Goal: Task Accomplishment & Management: Use online tool/utility

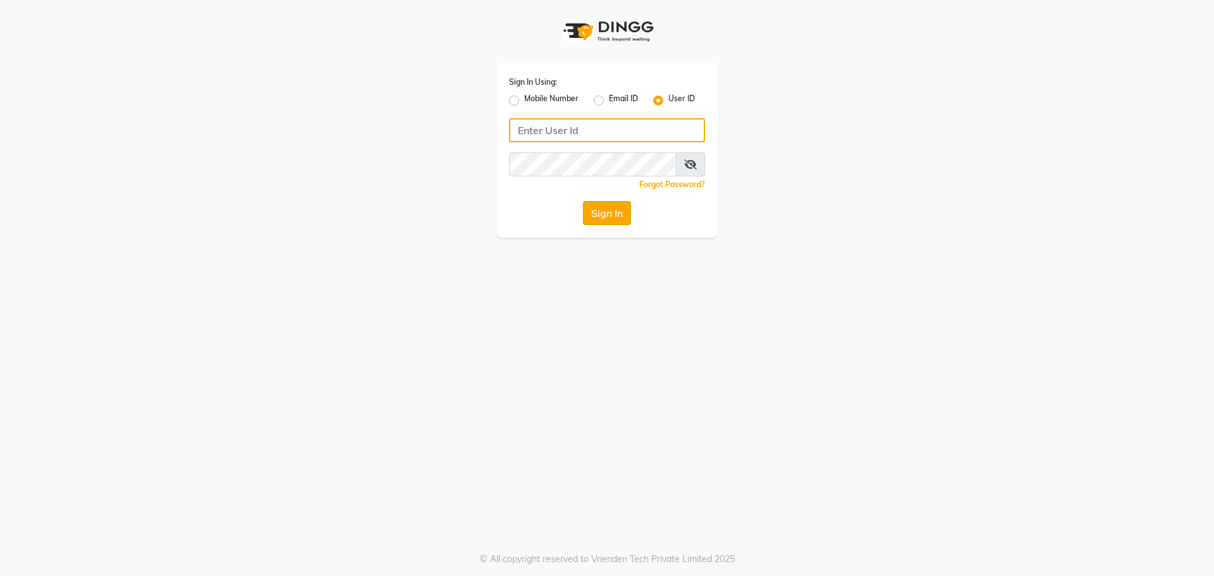
type input "winnie@123"
click at [615, 217] on button "Sign In" at bounding box center [607, 213] width 48 height 24
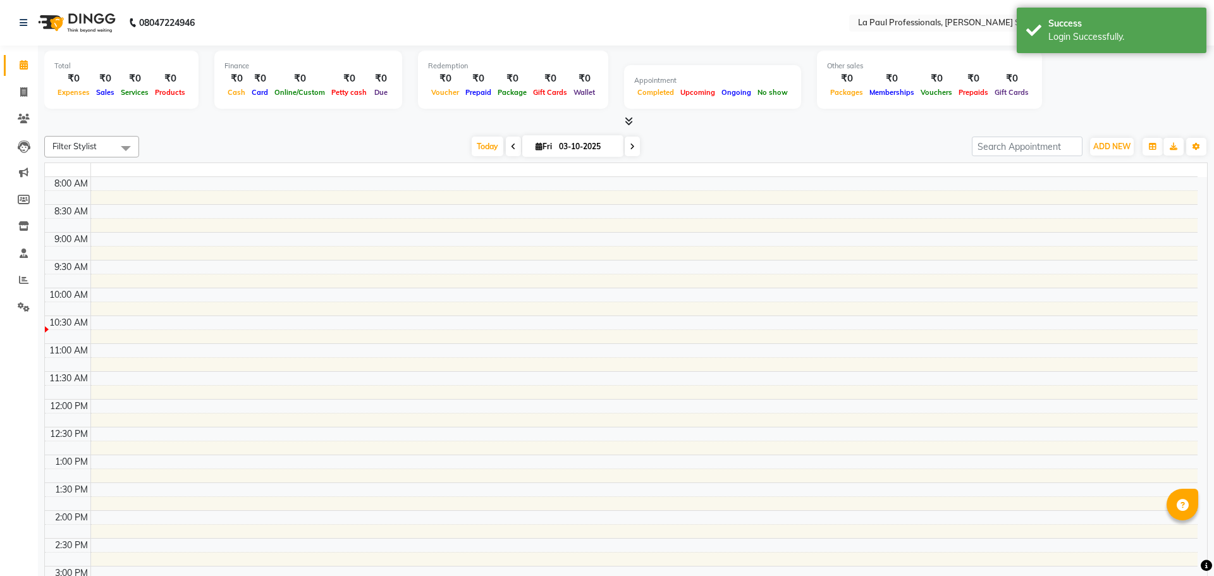
select select "en"
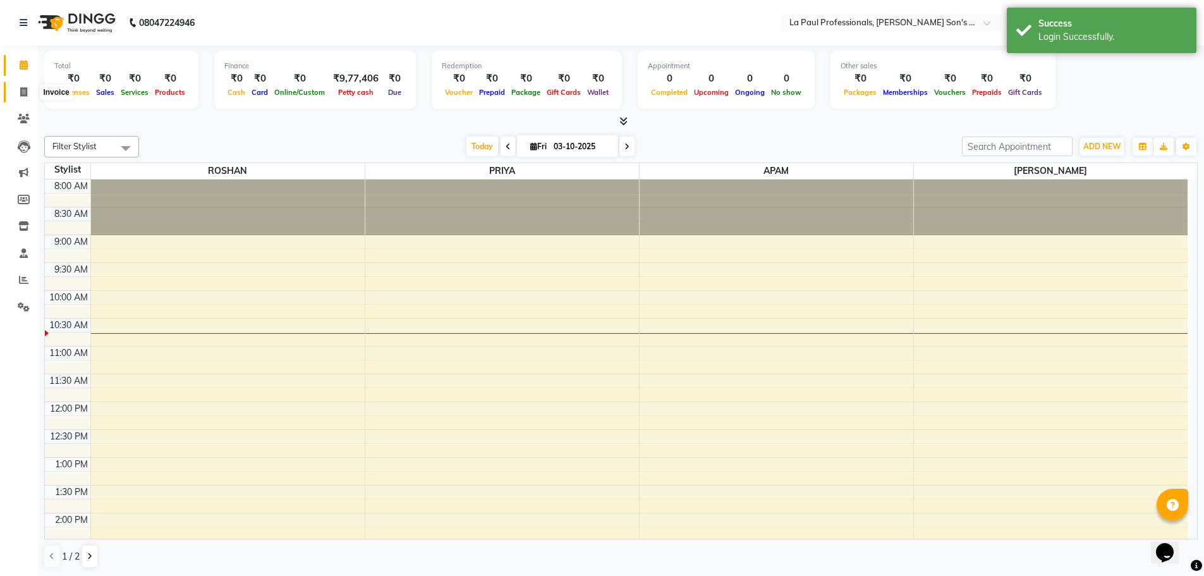
click at [16, 92] on span at bounding box center [24, 92] width 22 height 15
select select "service"
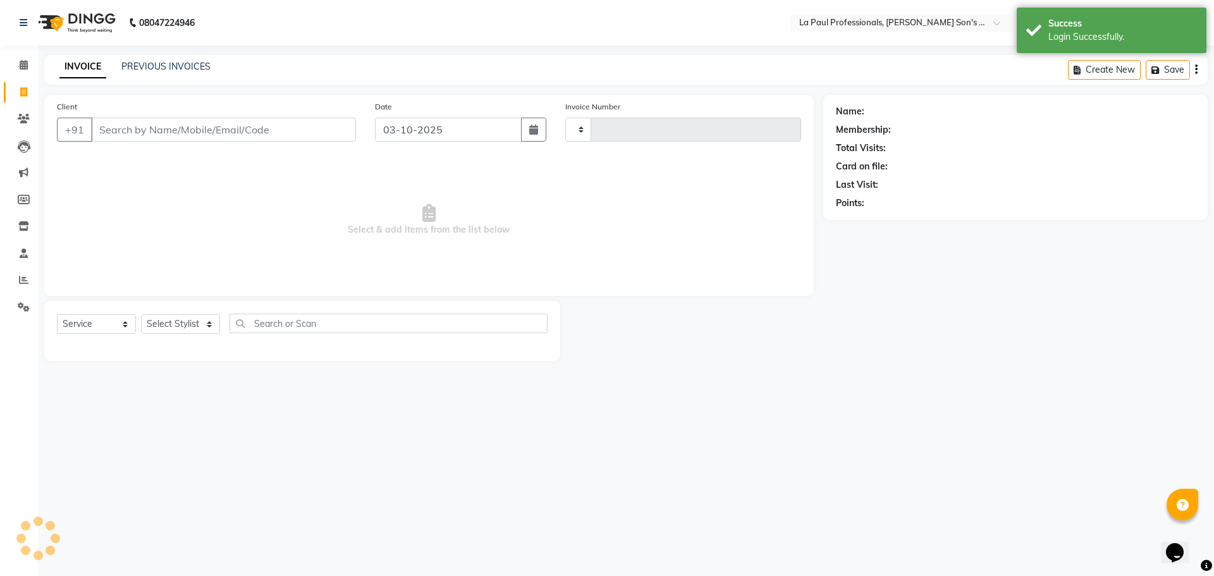
type input "1174"
select select "6271"
click at [171, 65] on link "PREVIOUS INVOICES" at bounding box center [165, 66] width 89 height 11
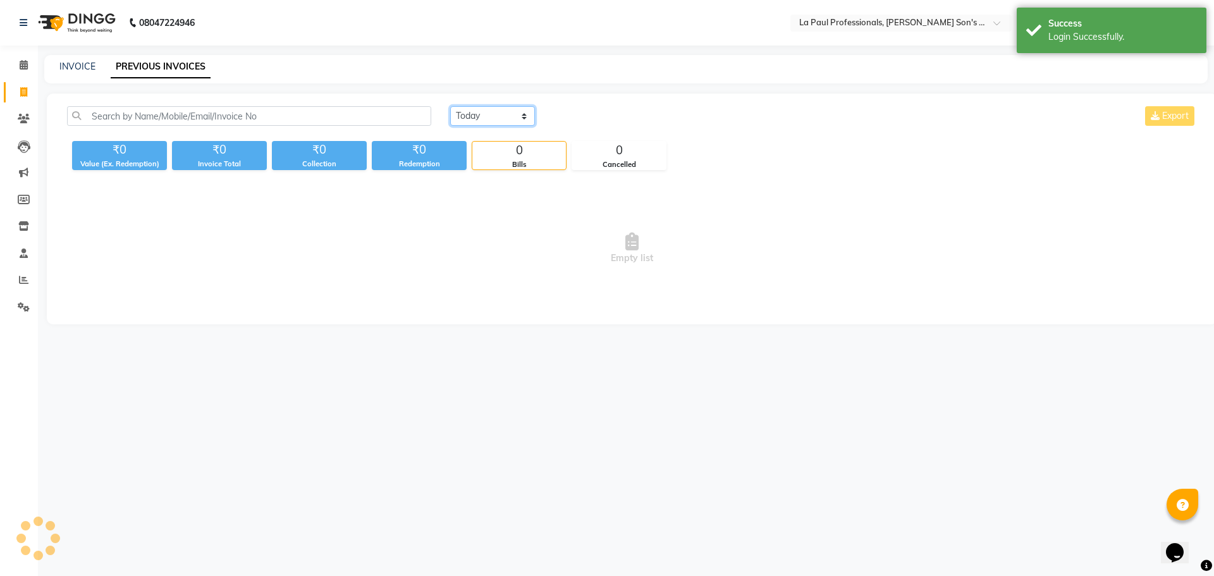
click at [527, 118] on select "Today Yesterday Custom Range" at bounding box center [492, 116] width 85 height 20
select select "range"
click at [450, 106] on select "Today Yesterday Custom Range" at bounding box center [492, 116] width 85 height 20
click at [609, 110] on input "03-10-2025" at bounding box center [595, 116] width 88 height 18
select select "10"
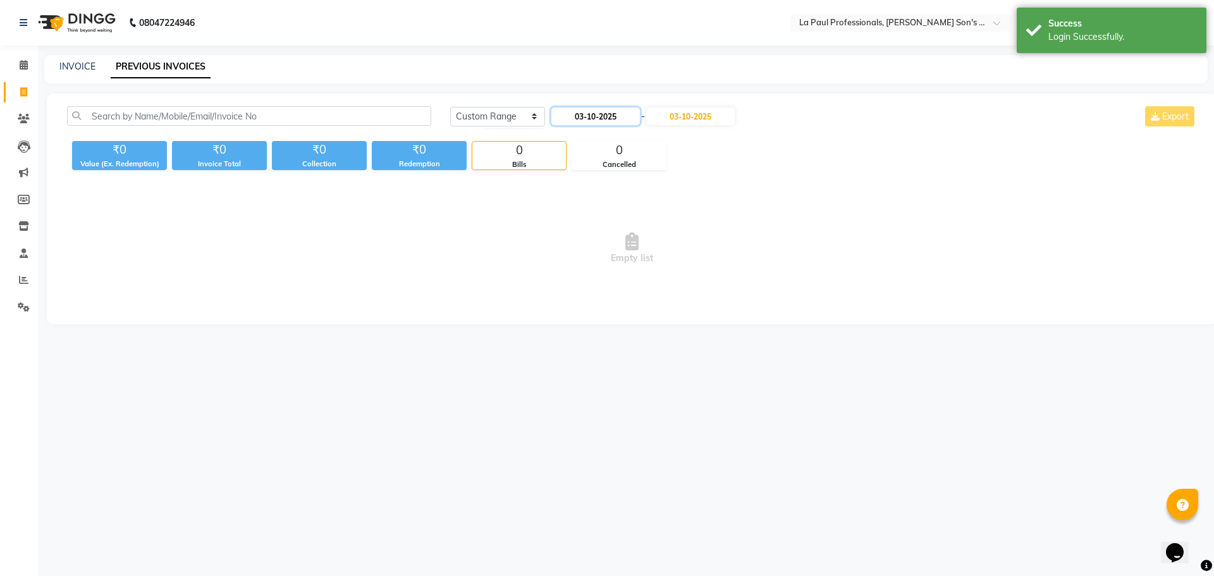
select select "2025"
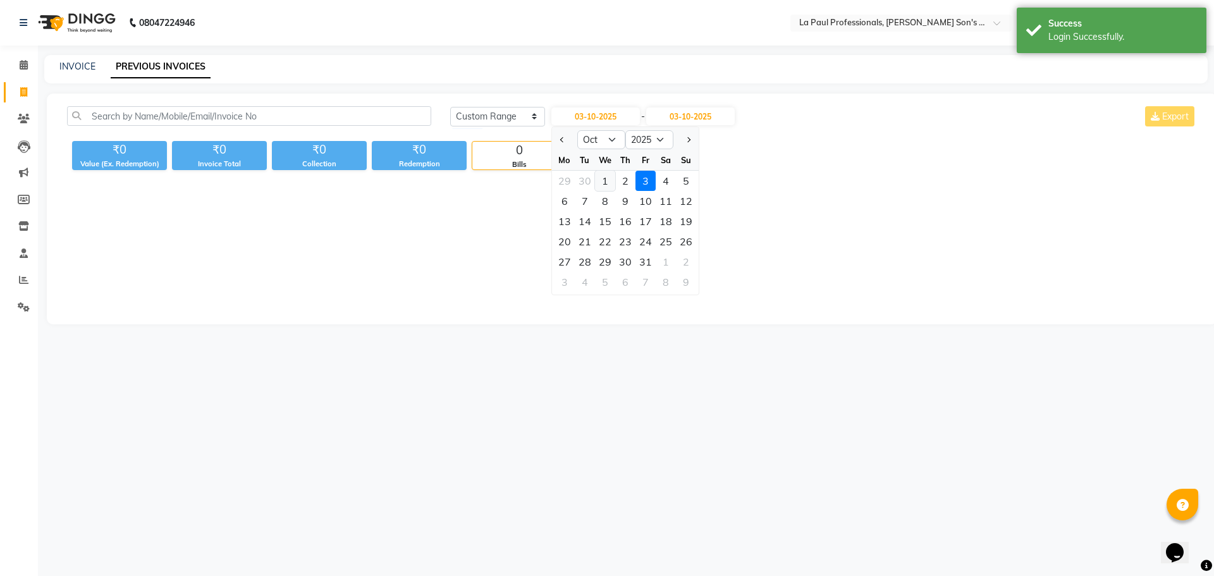
click at [605, 171] on div "1" at bounding box center [605, 181] width 20 height 20
type input "01-10-2025"
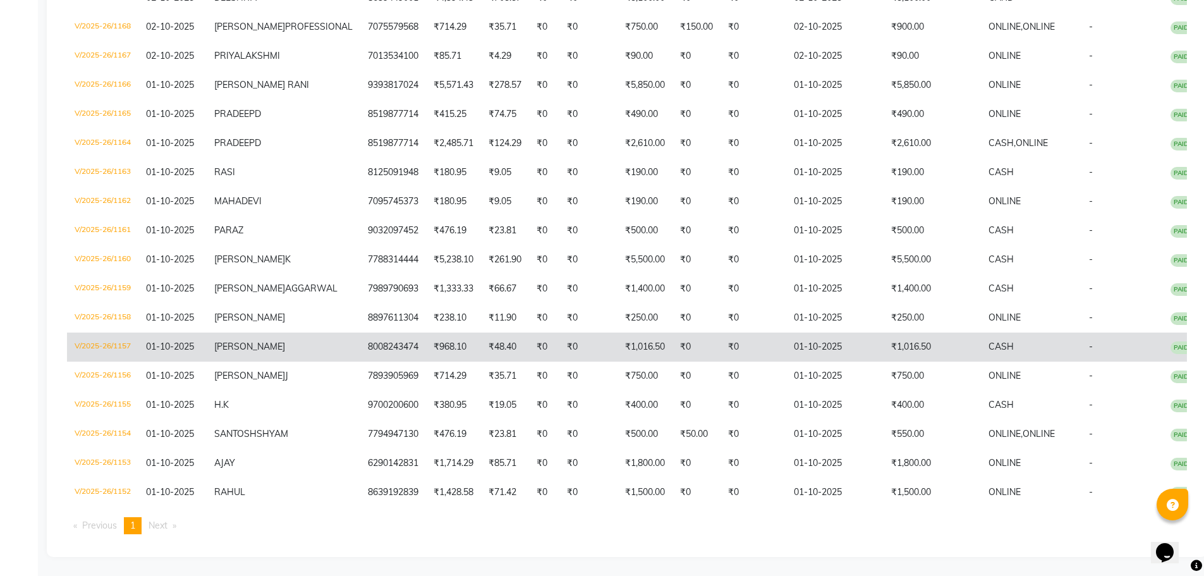
scroll to position [398, 0]
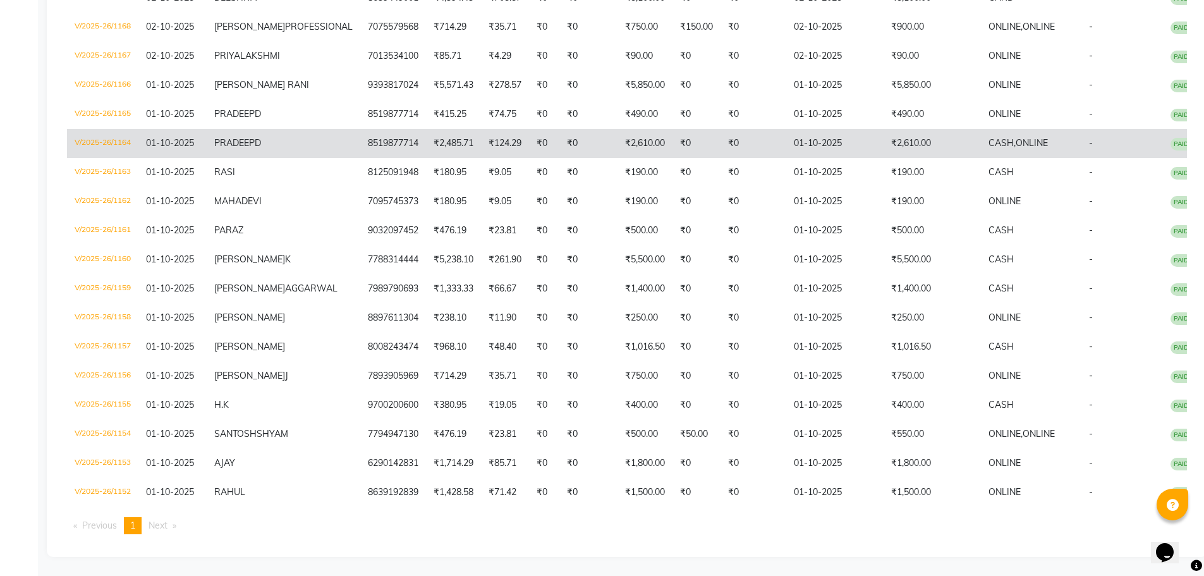
click at [682, 129] on td "₹0" at bounding box center [697, 143] width 48 height 29
click at [564, 129] on td "₹0" at bounding box center [588, 143] width 58 height 29
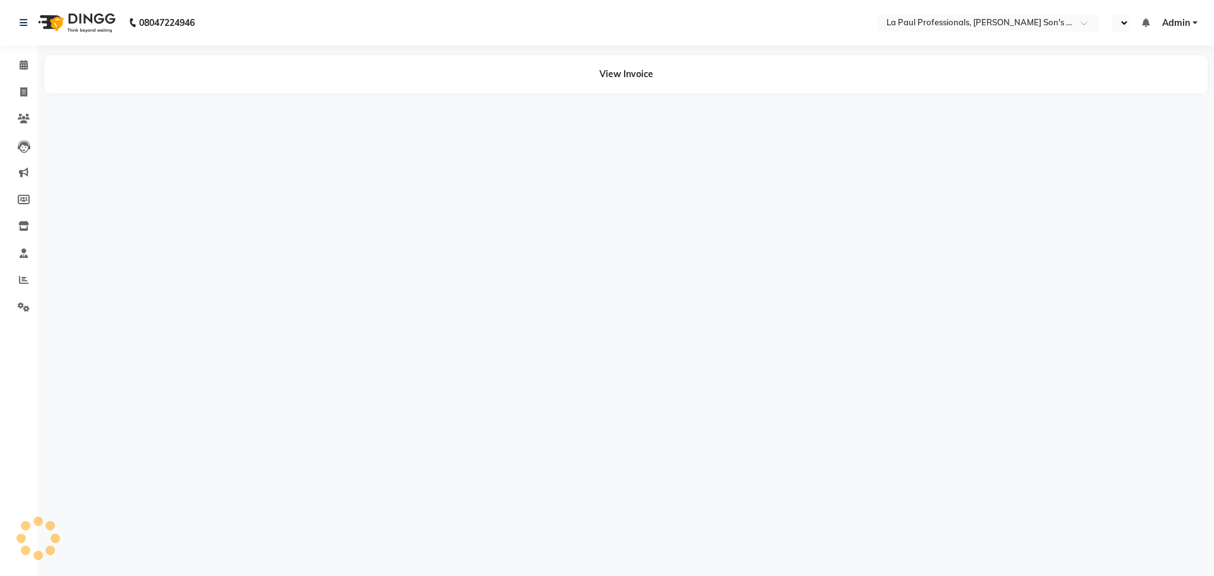
select select "en"
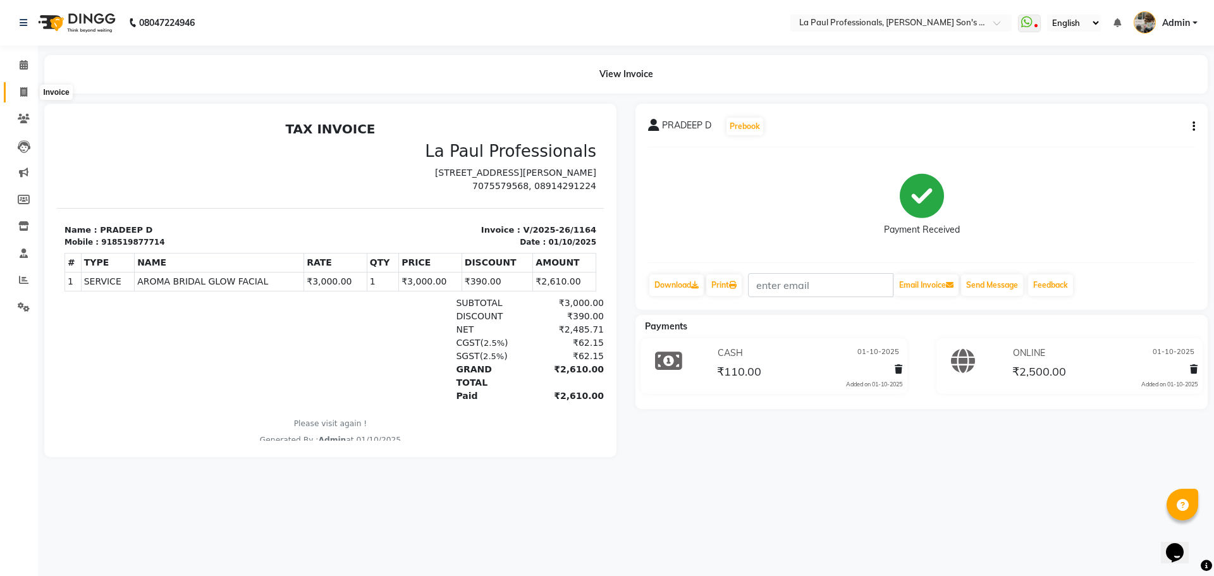
click at [27, 93] on icon at bounding box center [23, 91] width 7 height 9
select select "6271"
select select "service"
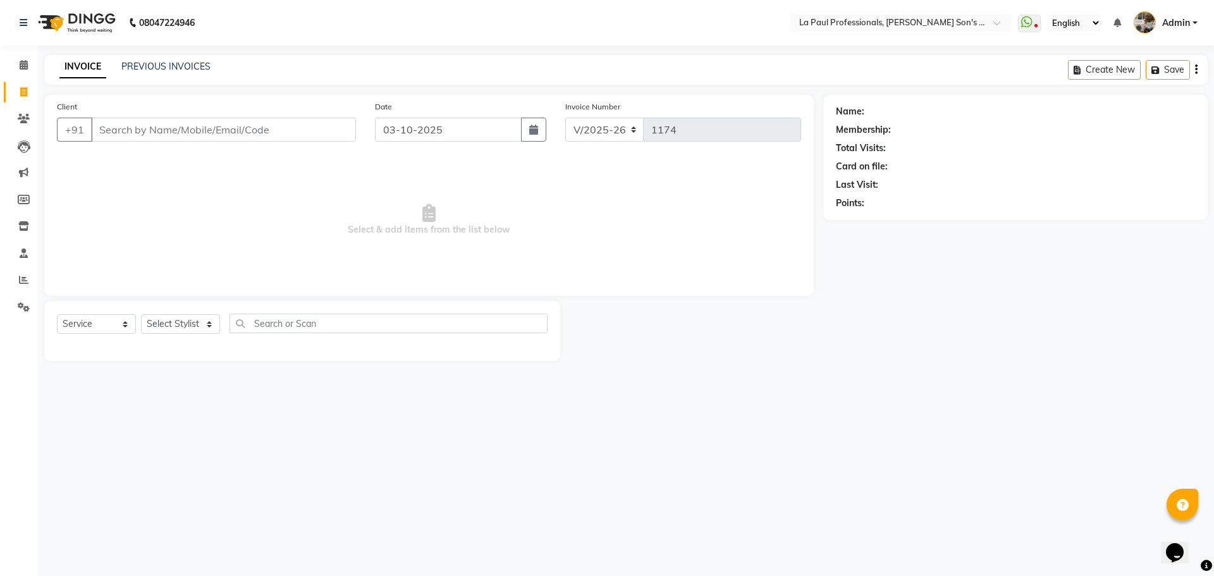
click at [247, 226] on span "Select & add items from the list below" at bounding box center [429, 220] width 744 height 126
click at [185, 323] on select "Select Stylist APAM [PERSON_NAME] PRIYA [PERSON_NAME] SASA [PERSON_NAME]" at bounding box center [180, 324] width 79 height 20
select select "48213"
click at [141, 314] on select "Select Stylist APAM [PERSON_NAME] PRIYA [PERSON_NAME] SASA [PERSON_NAME]" at bounding box center [180, 324] width 79 height 20
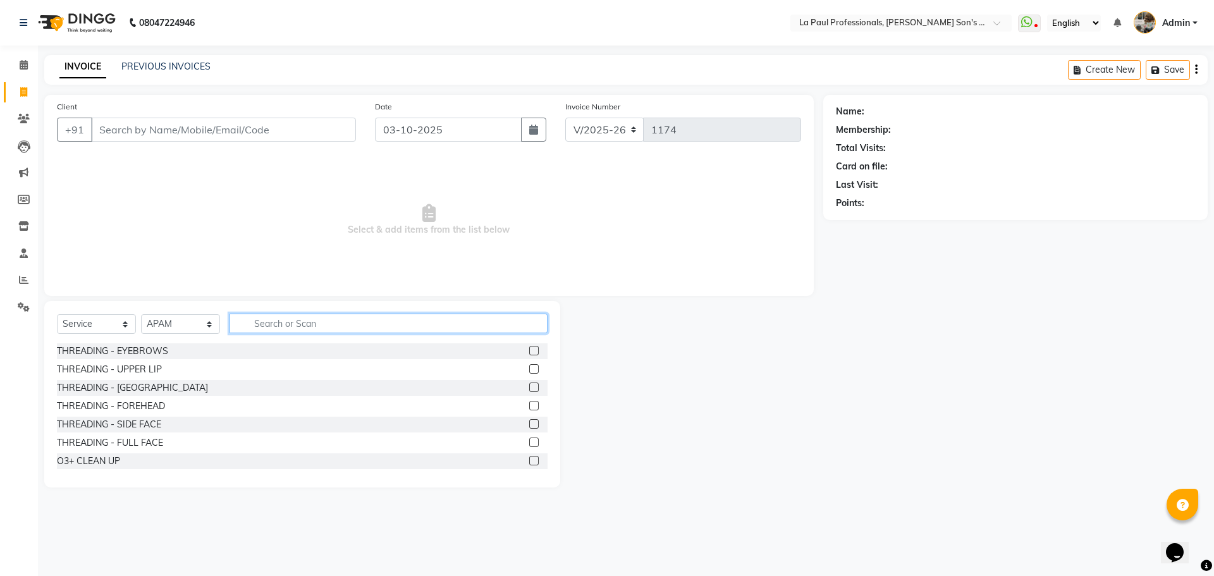
click at [301, 315] on input "text" at bounding box center [388, 324] width 318 height 20
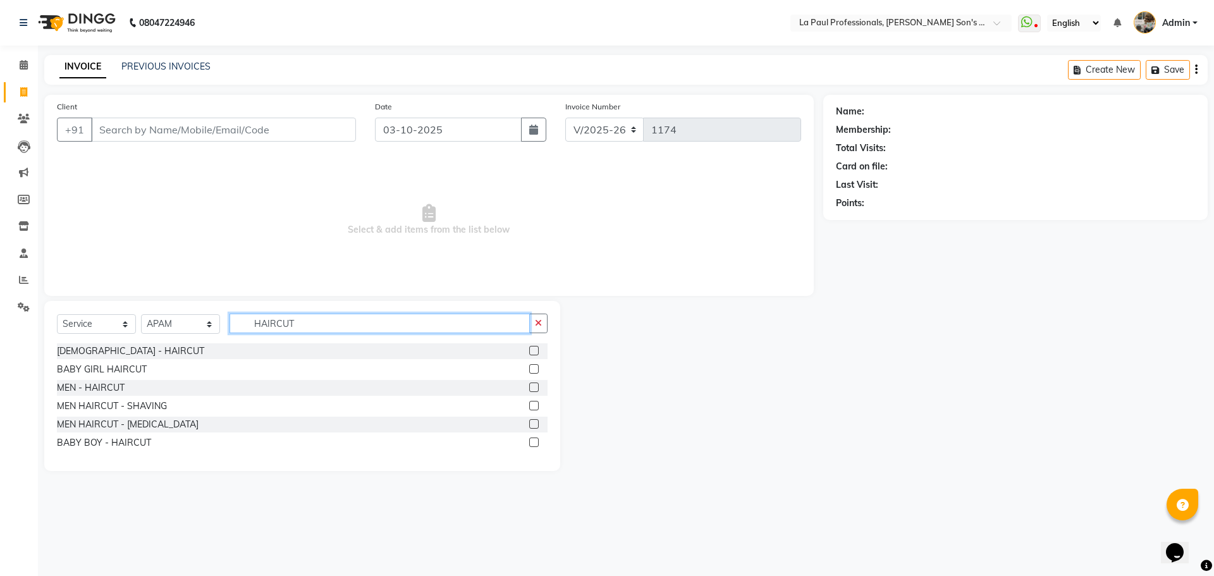
type input "HAIRCUT"
click at [539, 388] on label at bounding box center [533, 386] width 9 height 9
click at [537, 388] on input "checkbox" at bounding box center [533, 388] width 8 height 8
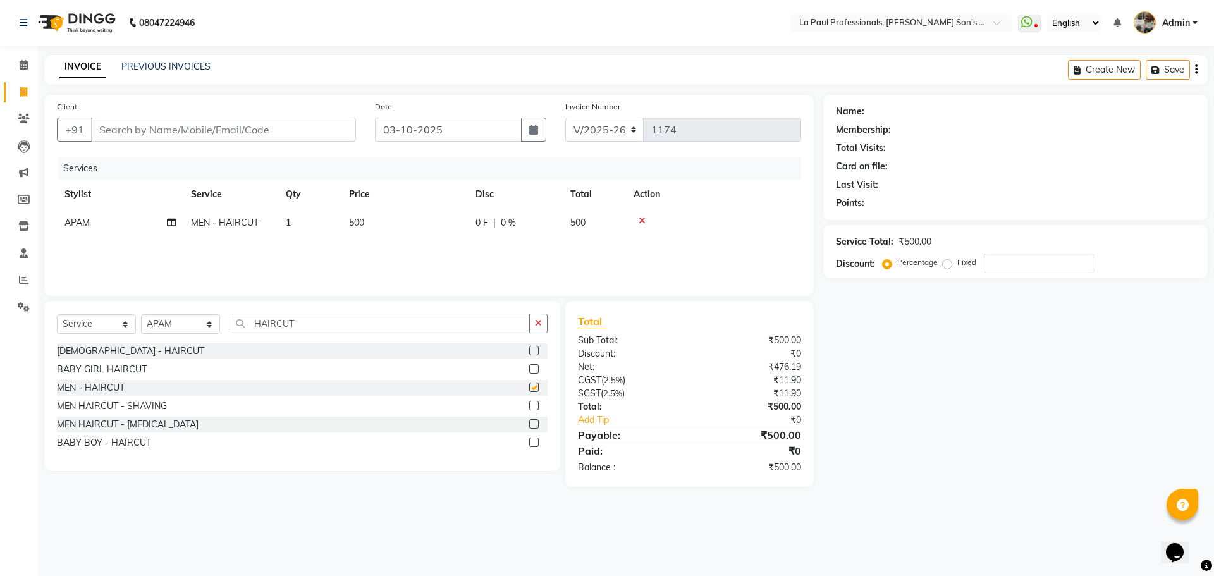
checkbox input "false"
click at [909, 414] on div "Name: Membership: Total Visits: Card on file: Last Visit: Points: Service Total…" at bounding box center [1020, 291] width 394 height 392
click at [238, 133] on input "Client" at bounding box center [223, 130] width 265 height 24
type input "7"
type input "0"
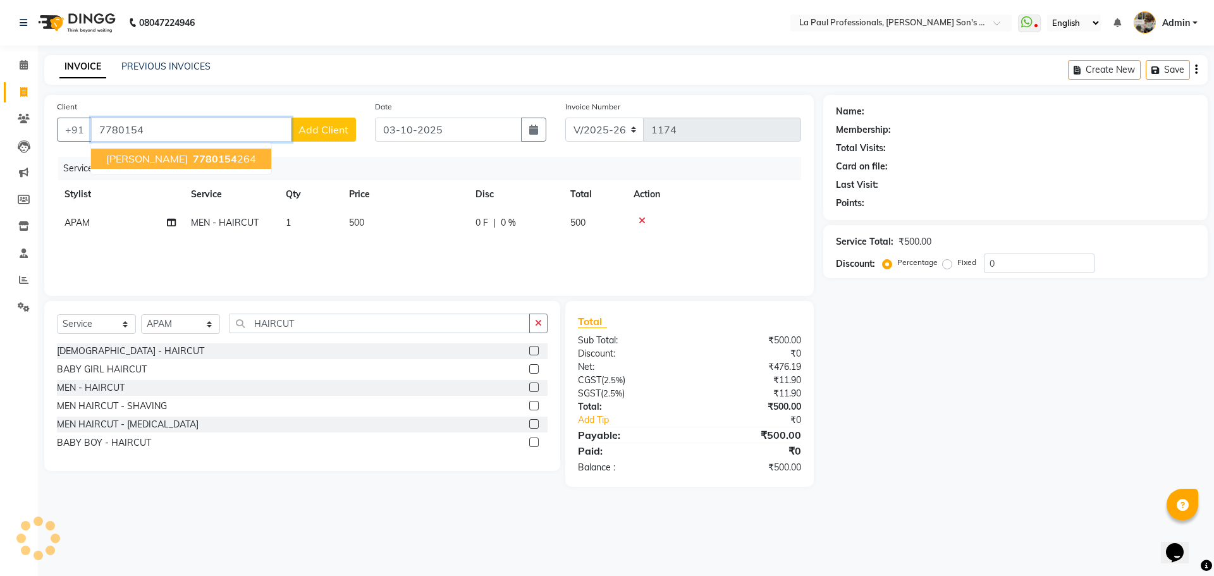
click at [237, 156] on span "7780154" at bounding box center [215, 158] width 44 height 13
type input "7780154264"
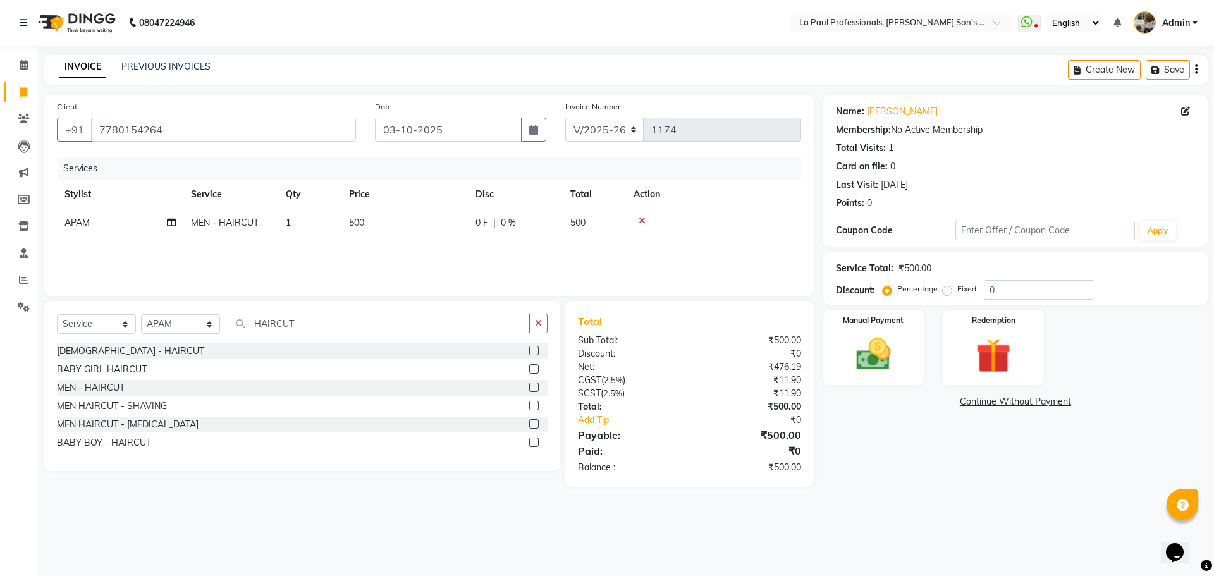
click at [891, 466] on div "Name: [PERSON_NAME] Membership: No Active Membership Total Visits: 1 Card on fi…" at bounding box center [1020, 291] width 394 height 392
click at [870, 355] on img at bounding box center [873, 354] width 59 height 42
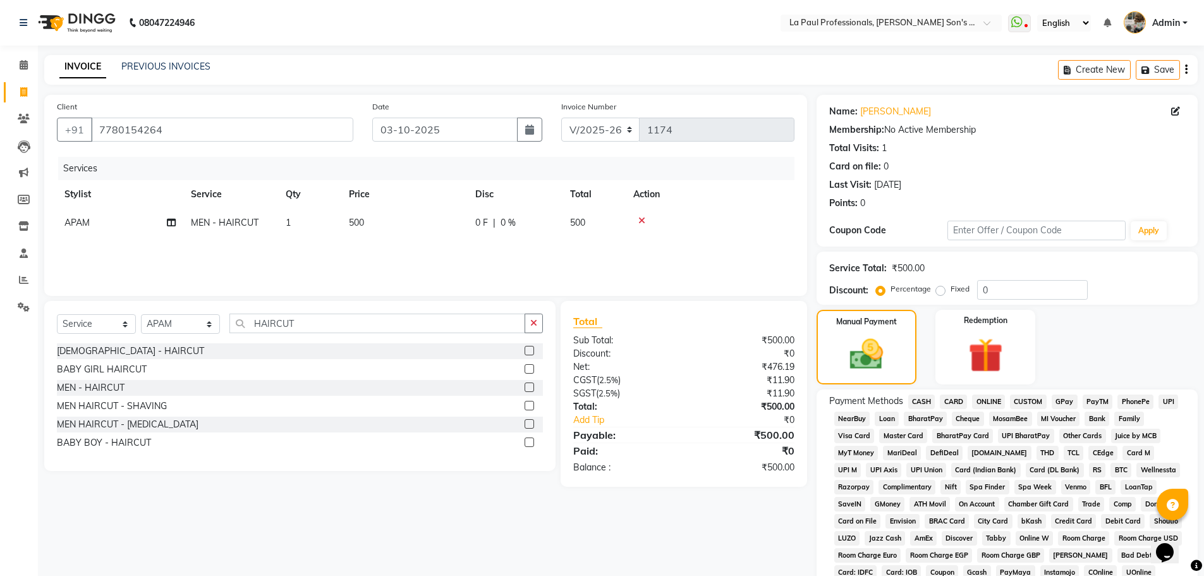
click at [923, 403] on span "CASH" at bounding box center [921, 401] width 27 height 15
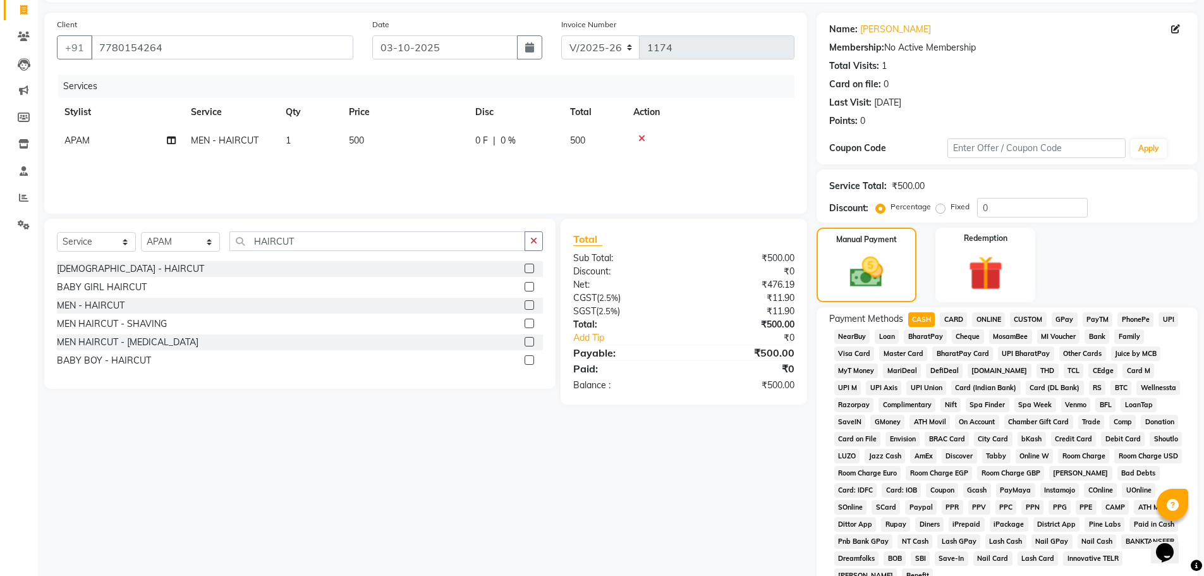
scroll to position [253, 0]
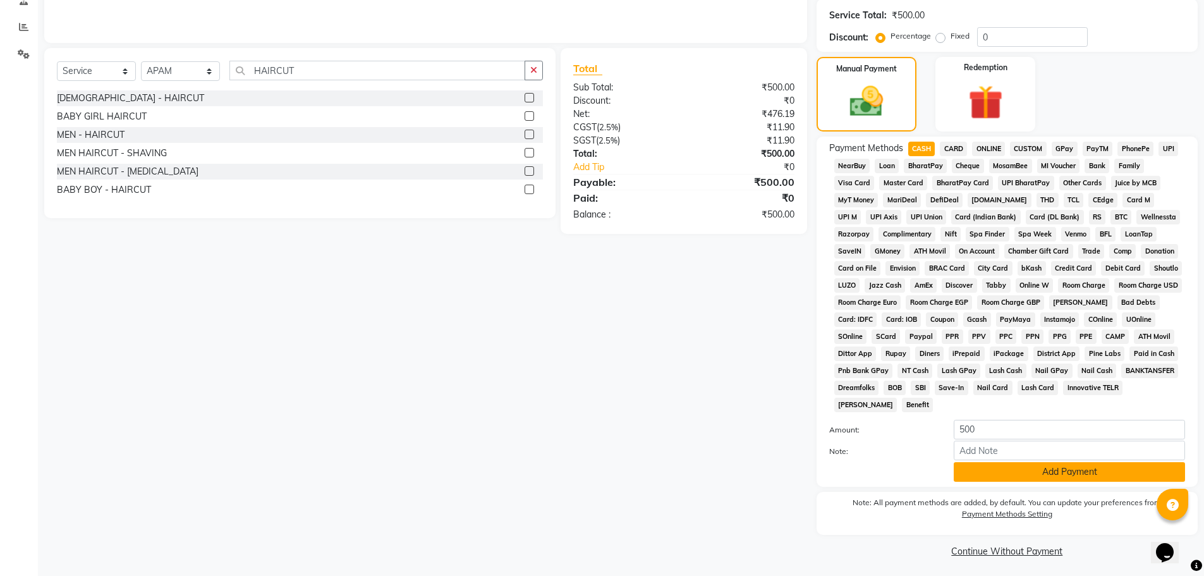
click at [1006, 479] on button "Add Payment" at bounding box center [1069, 472] width 231 height 20
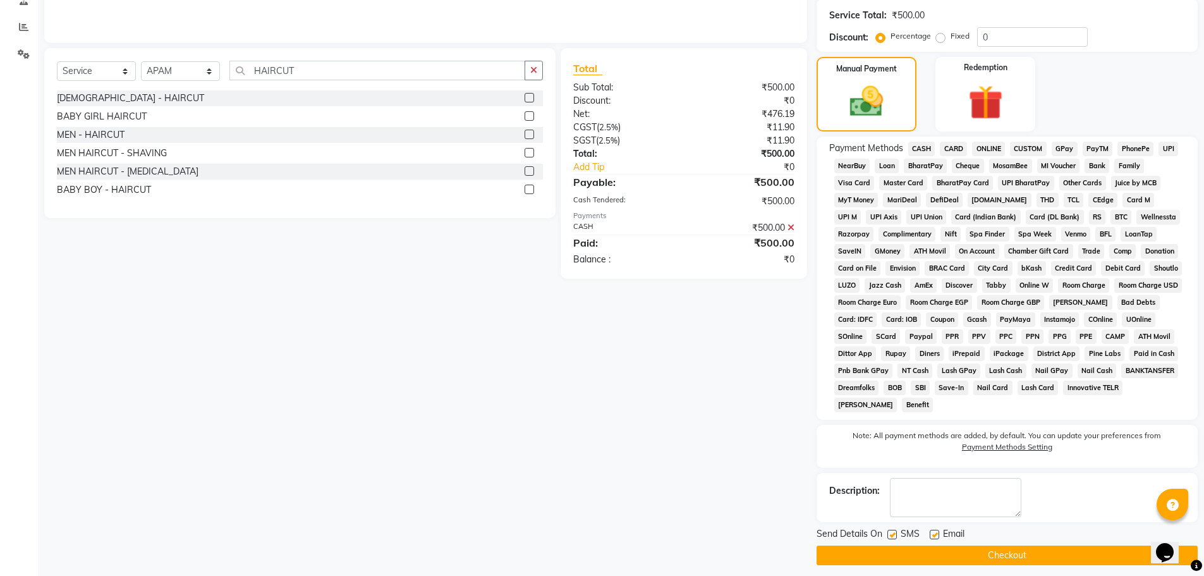
click at [1028, 559] on button "Checkout" at bounding box center [1007, 556] width 381 height 20
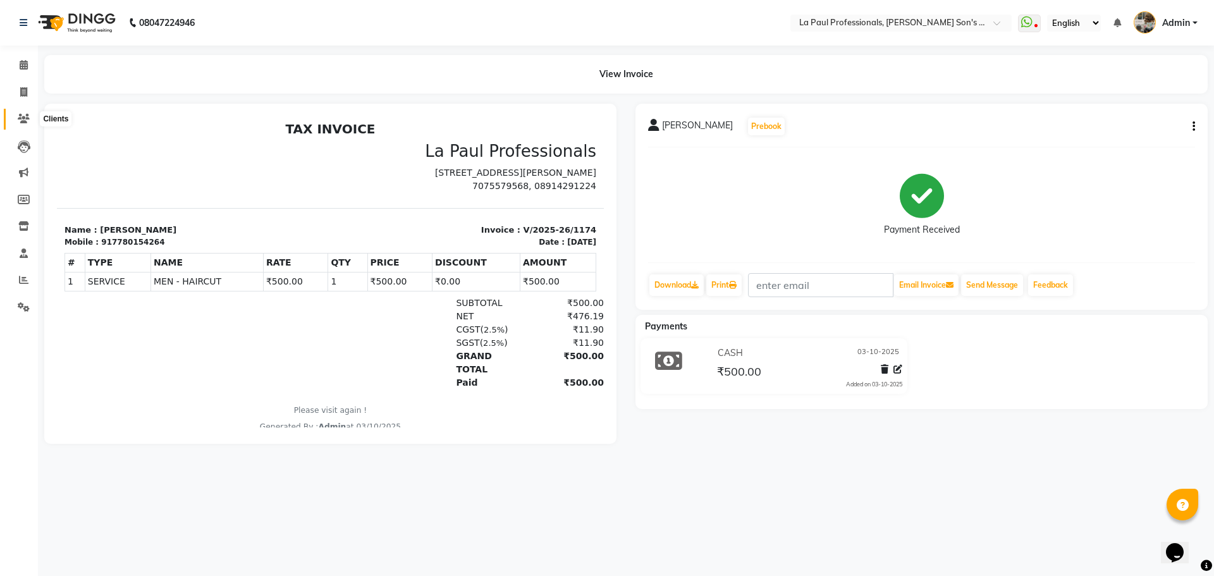
click at [25, 114] on icon at bounding box center [24, 118] width 12 height 9
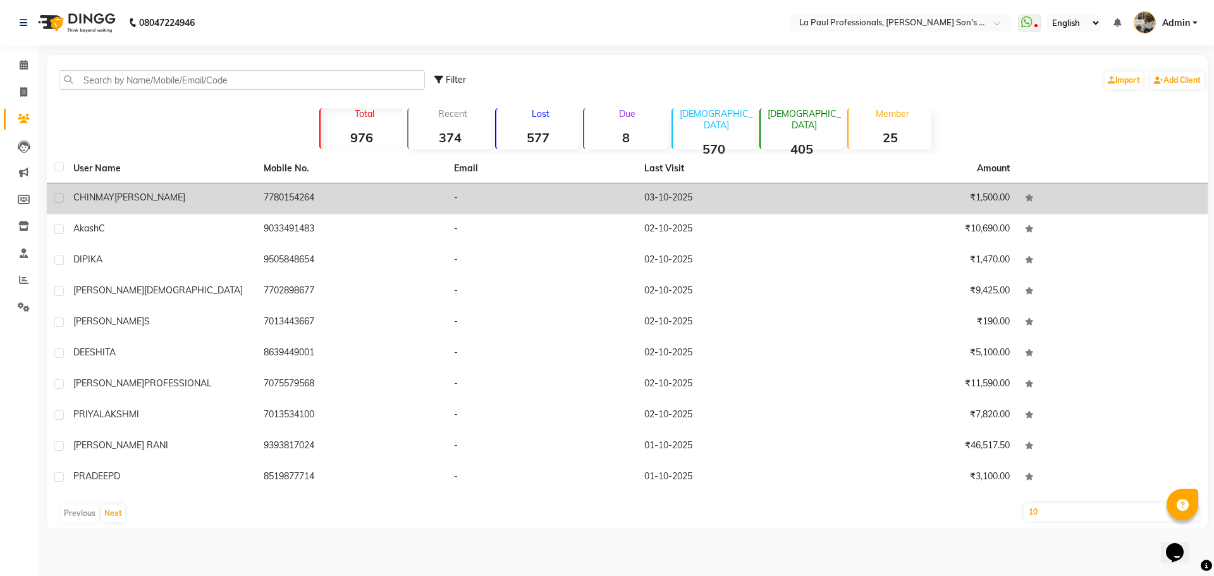
click at [171, 196] on div "[PERSON_NAME]" at bounding box center [160, 197] width 175 height 13
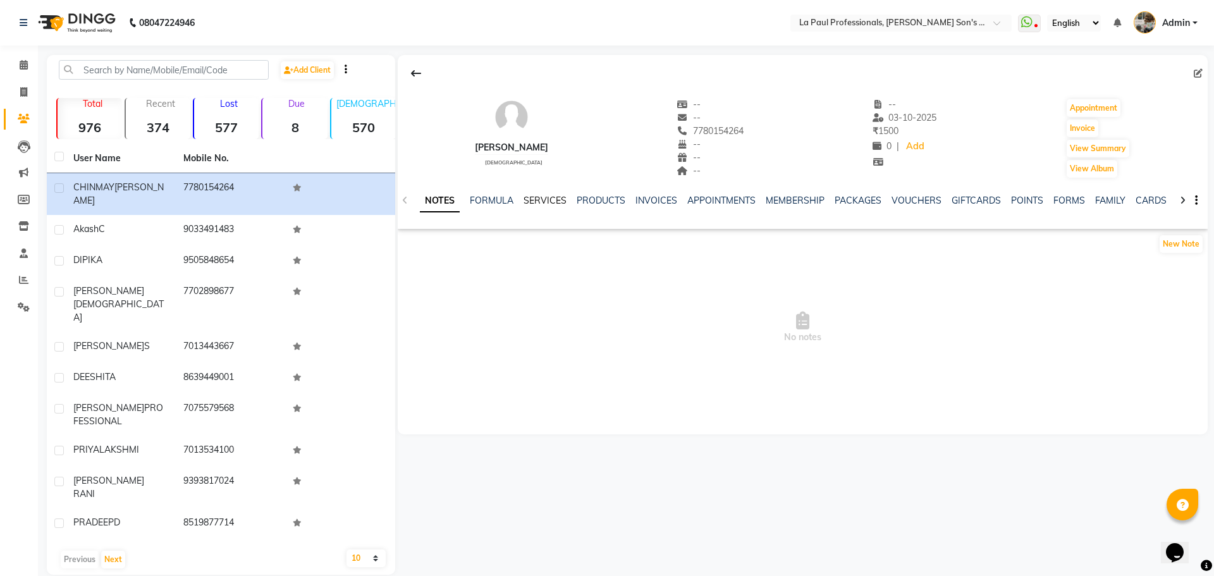
click at [550, 199] on link "SERVICES" at bounding box center [544, 200] width 43 height 11
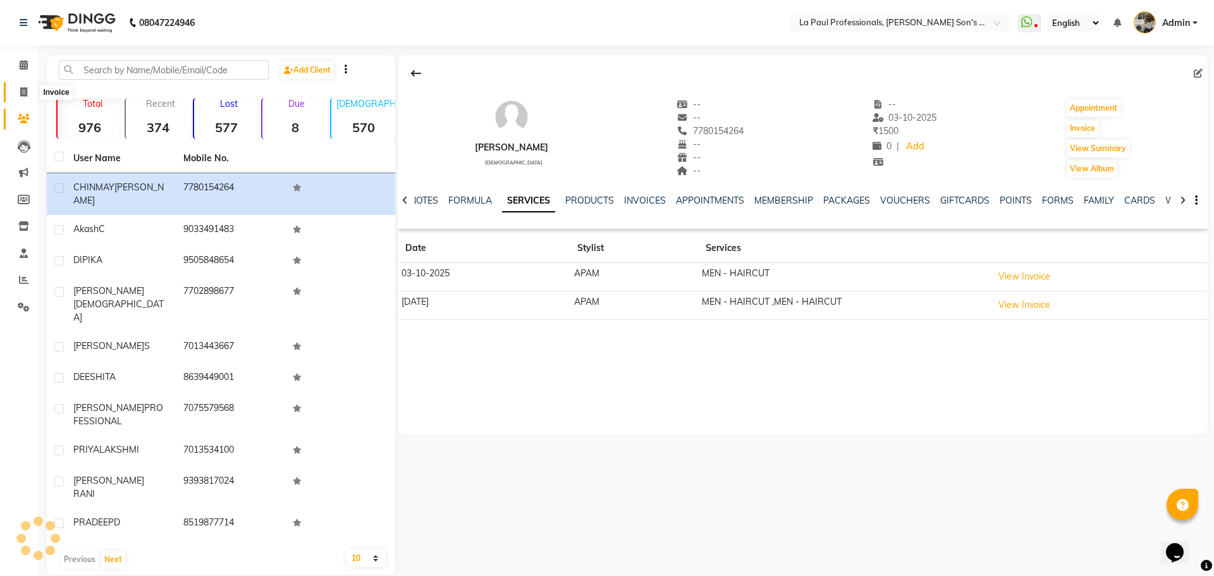
click at [25, 93] on icon at bounding box center [23, 91] width 7 height 9
select select "6271"
select select "service"
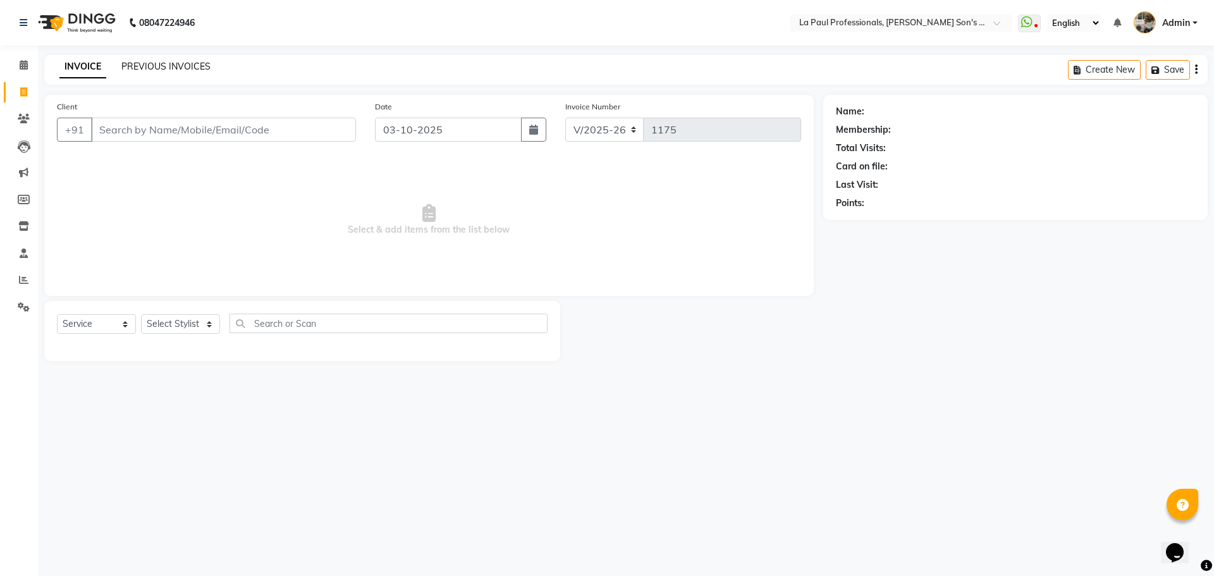
click at [140, 70] on link "PREVIOUS INVOICES" at bounding box center [165, 66] width 89 height 11
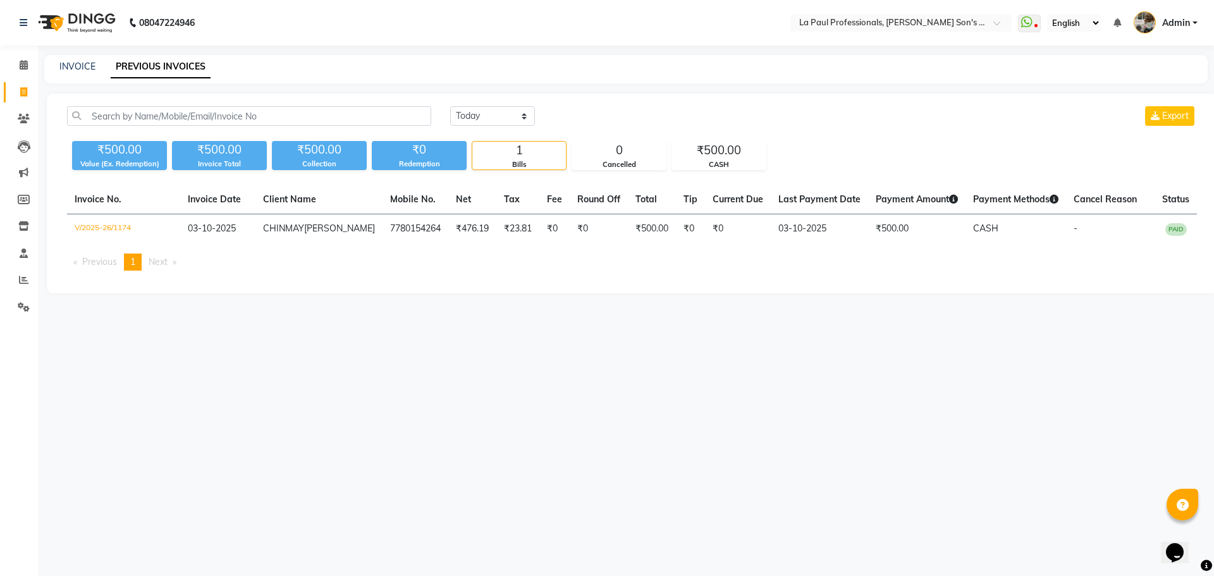
drag, startPoint x: 482, startPoint y: 370, endPoint x: 491, endPoint y: 416, distance: 47.1
click at [494, 413] on div "08047224946 Select Location × La Paul Professionals, [PERSON_NAME] Son's Reside…" at bounding box center [607, 288] width 1214 height 576
click at [590, 374] on div "08047224946 Select Location × La Paul Professionals, [PERSON_NAME] Son's Reside…" at bounding box center [607, 288] width 1214 height 576
click at [23, 86] on span at bounding box center [24, 92] width 22 height 15
select select "6271"
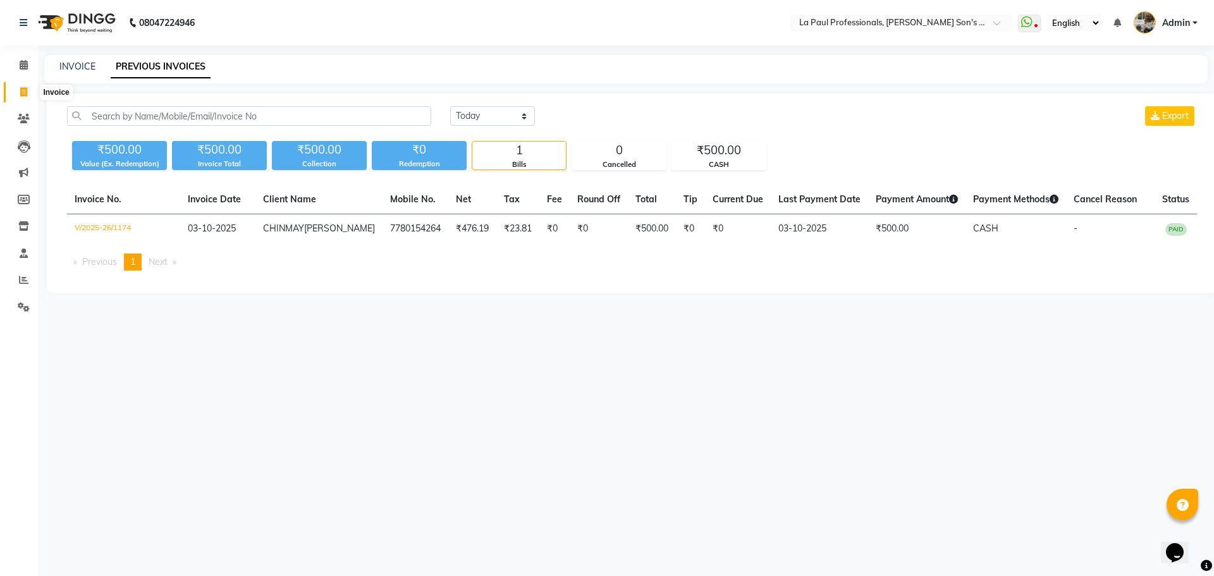
select select "service"
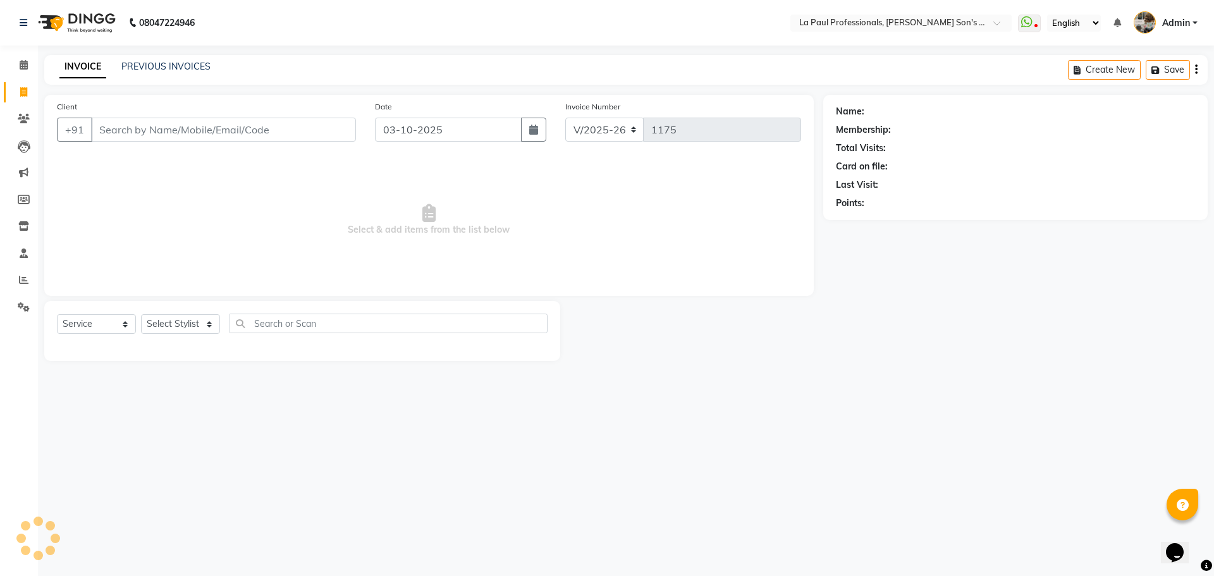
click at [538, 452] on div "08047224946 Select Location × La Paul Professionals, [PERSON_NAME] Son's Reside…" at bounding box center [607, 288] width 1214 height 576
click at [879, 398] on div "08047224946 Select Location × La Paul Professionals, [PERSON_NAME] Son's Reside…" at bounding box center [607, 288] width 1214 height 576
click at [891, 395] on div "08047224946 Select Location × La Paul Professionals, [PERSON_NAME] Son's Reside…" at bounding box center [607, 288] width 1214 height 576
click at [20, 272] on link "Reports" at bounding box center [19, 280] width 30 height 21
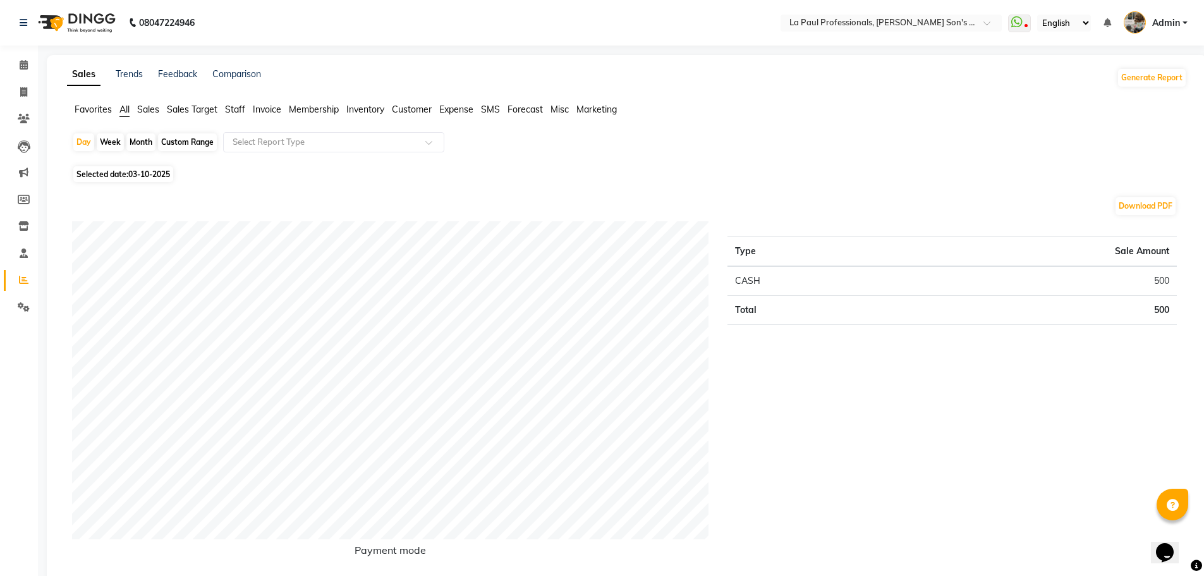
click at [138, 143] on div "Month" at bounding box center [140, 142] width 29 height 18
select select "10"
select select "2025"
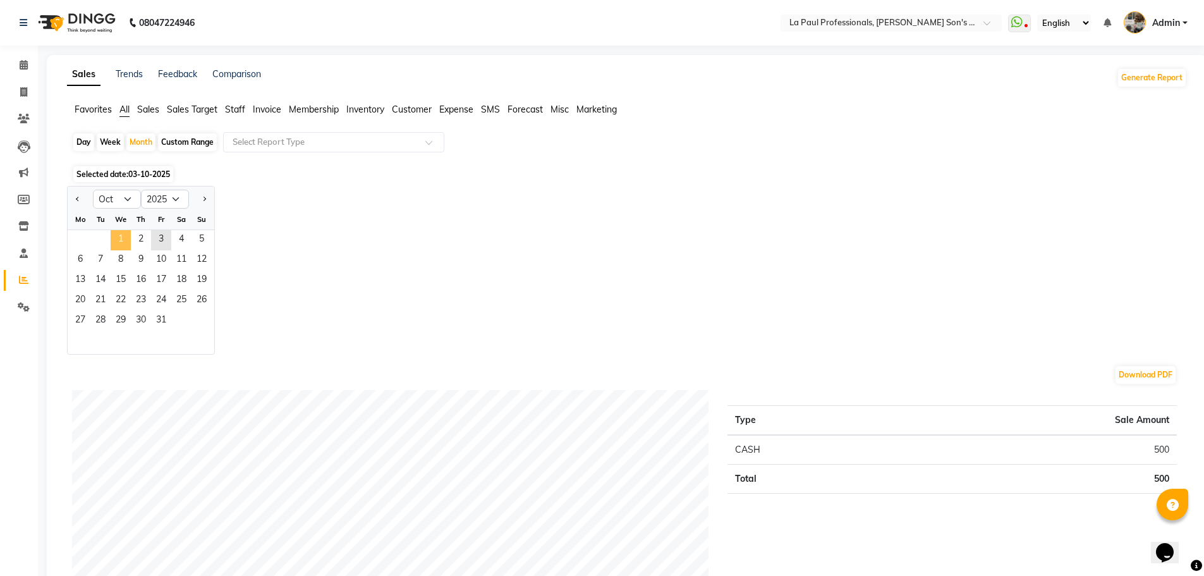
click at [121, 238] on span "1" at bounding box center [121, 240] width 20 height 20
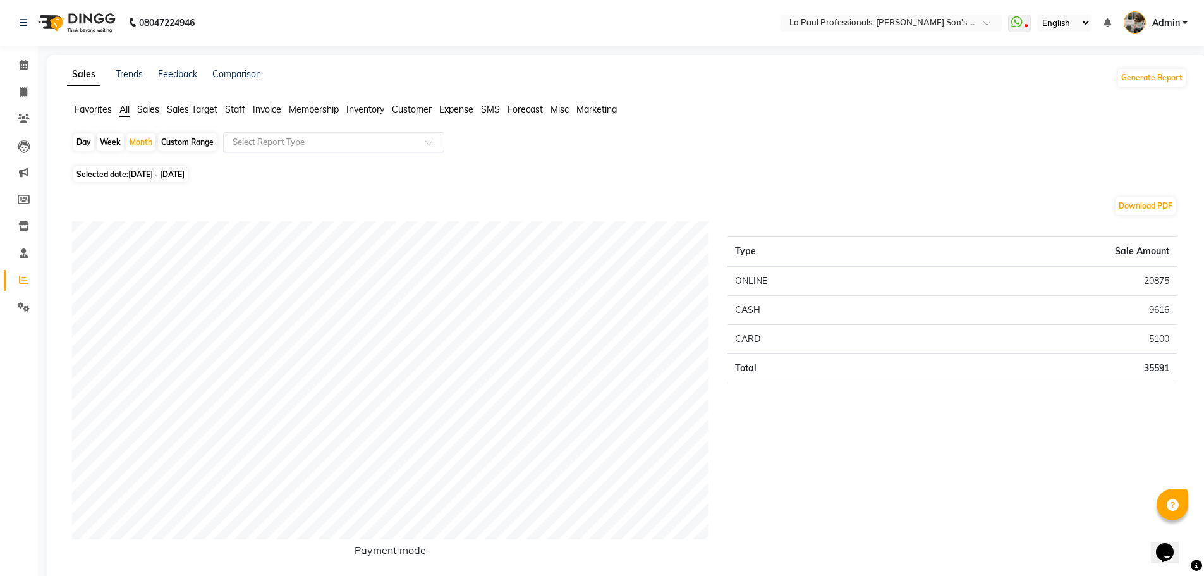
click at [323, 133] on div "Select Report Type" at bounding box center [333, 142] width 221 height 20
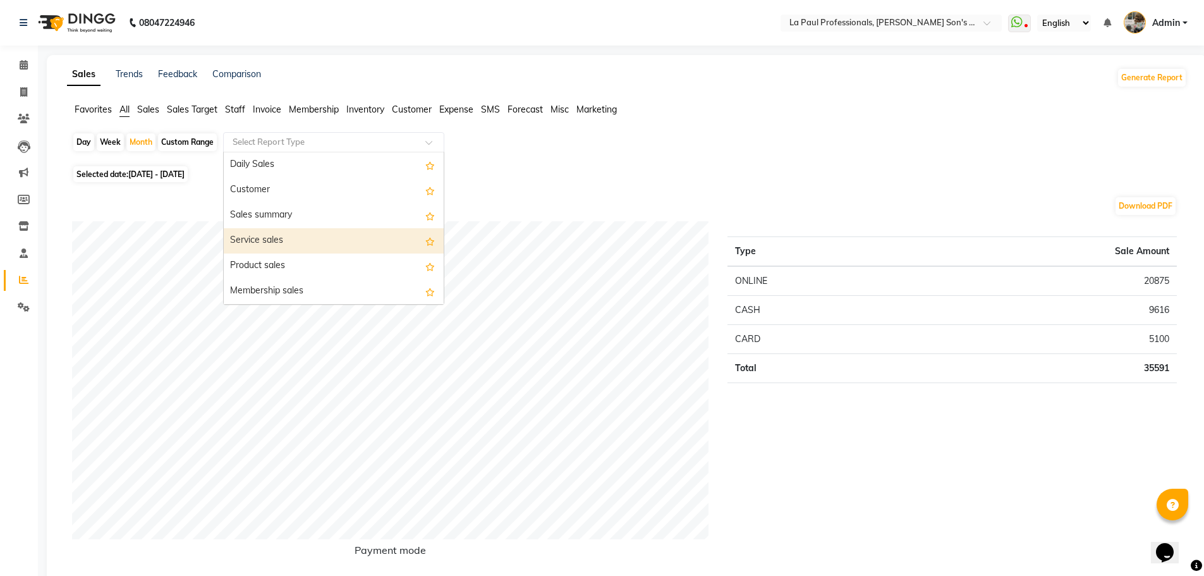
click at [331, 235] on div "Service sales" at bounding box center [334, 240] width 220 height 25
select select "full_report"
select select "csv"
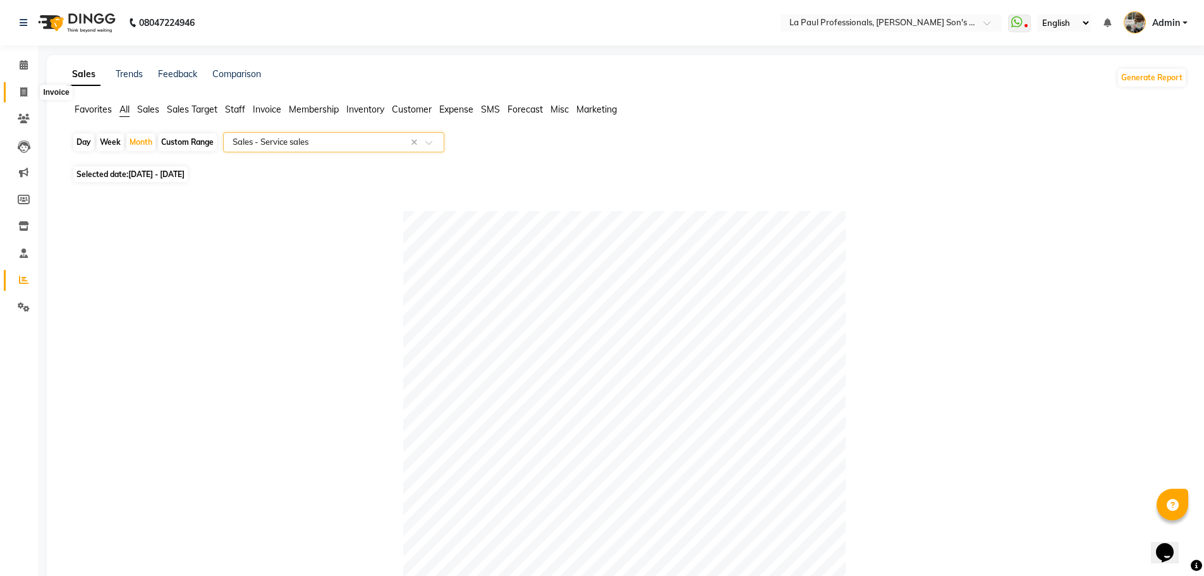
click at [29, 93] on span at bounding box center [24, 92] width 22 height 15
select select "service"
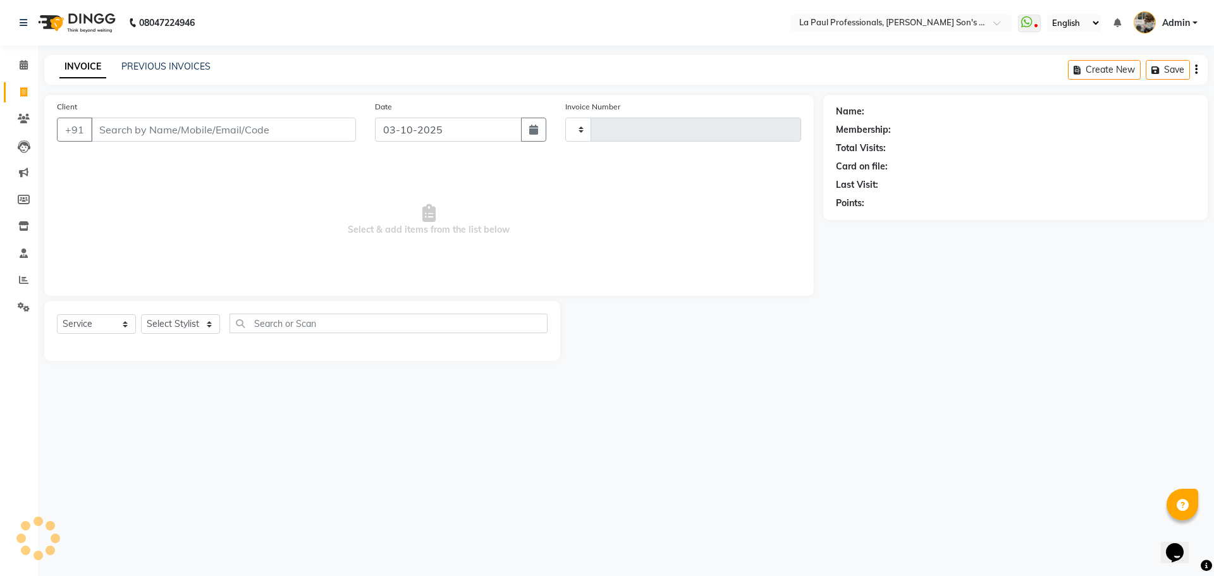
type input "1175"
select select "6271"
click at [845, 510] on div "08047224946 Select Location × La Paul Professionals, [PERSON_NAME] Son's Reside…" at bounding box center [607, 288] width 1214 height 576
click at [23, 278] on icon at bounding box center [23, 279] width 9 height 9
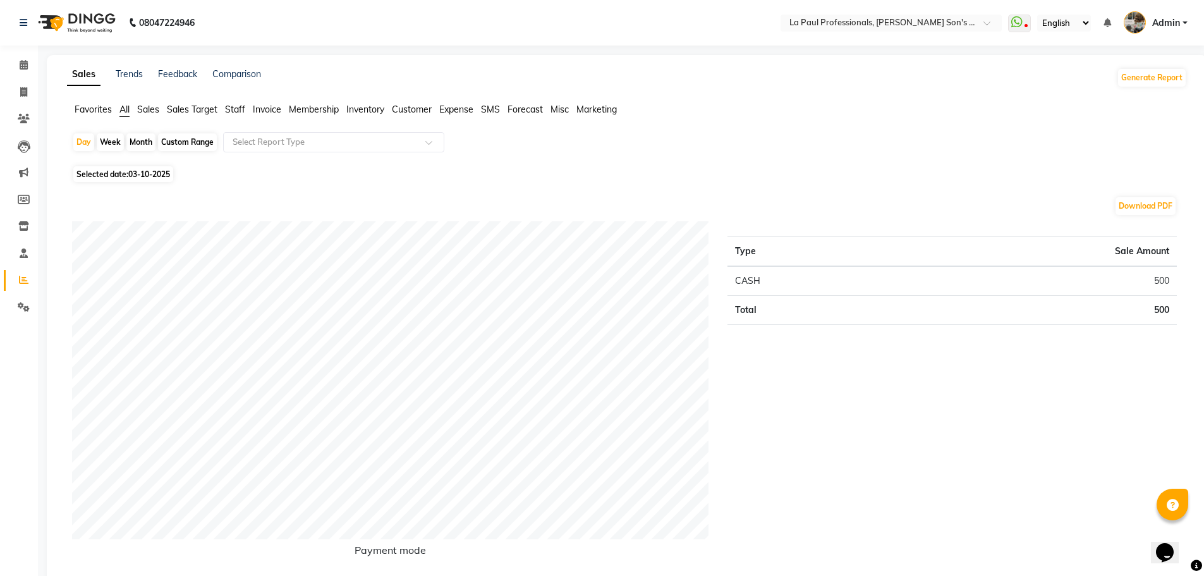
click at [231, 106] on span "Staff" at bounding box center [235, 109] width 20 height 11
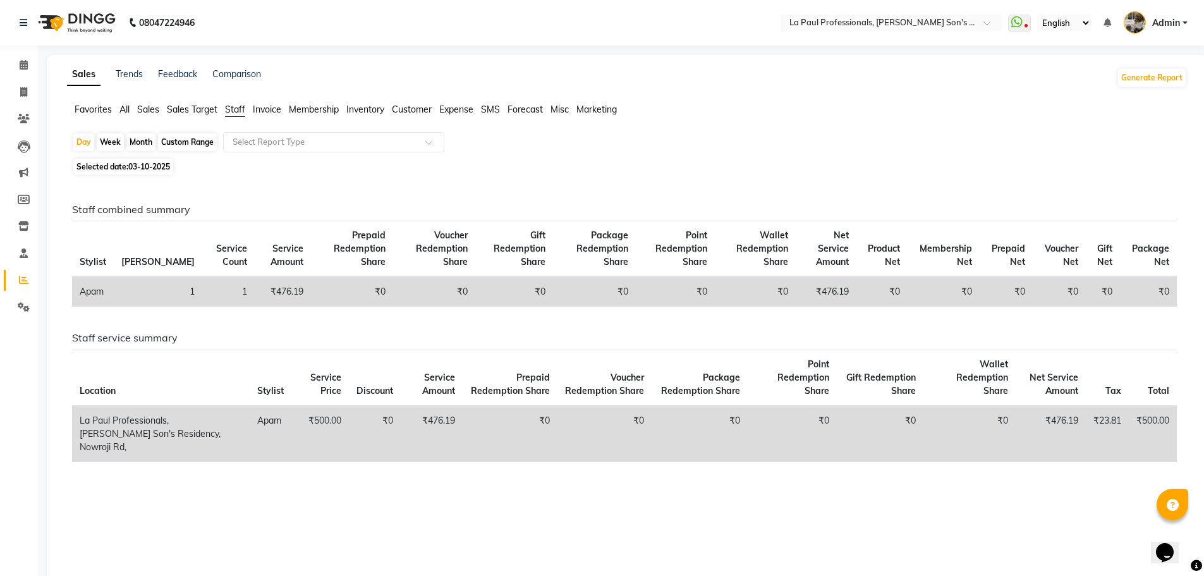
click at [140, 135] on div "Month" at bounding box center [140, 142] width 29 height 18
select select "10"
select select "2025"
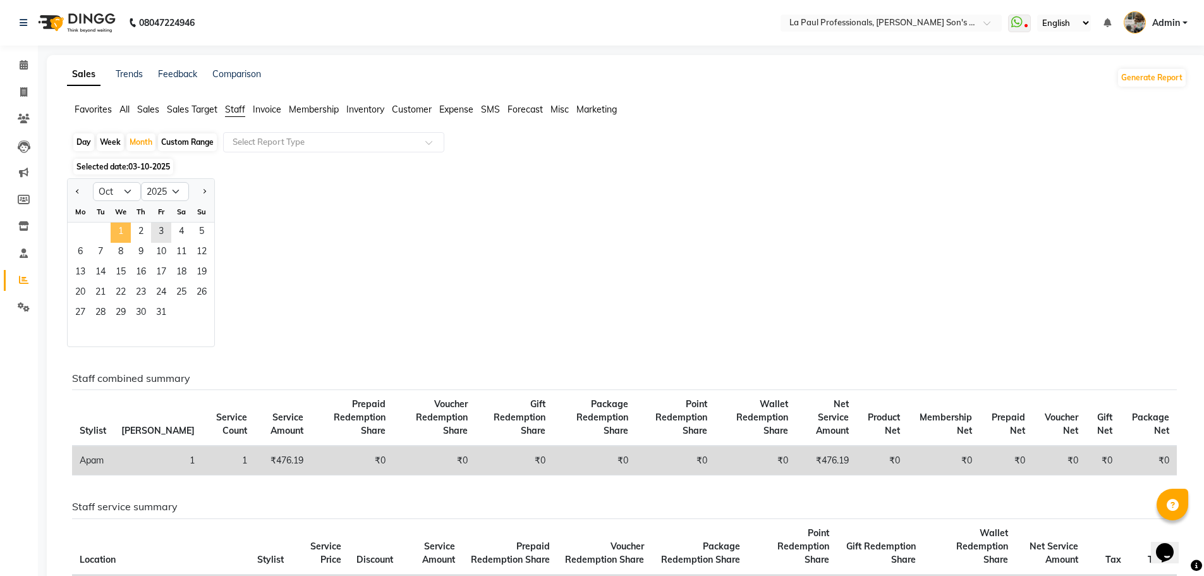
click at [125, 226] on span "1" at bounding box center [121, 233] width 20 height 20
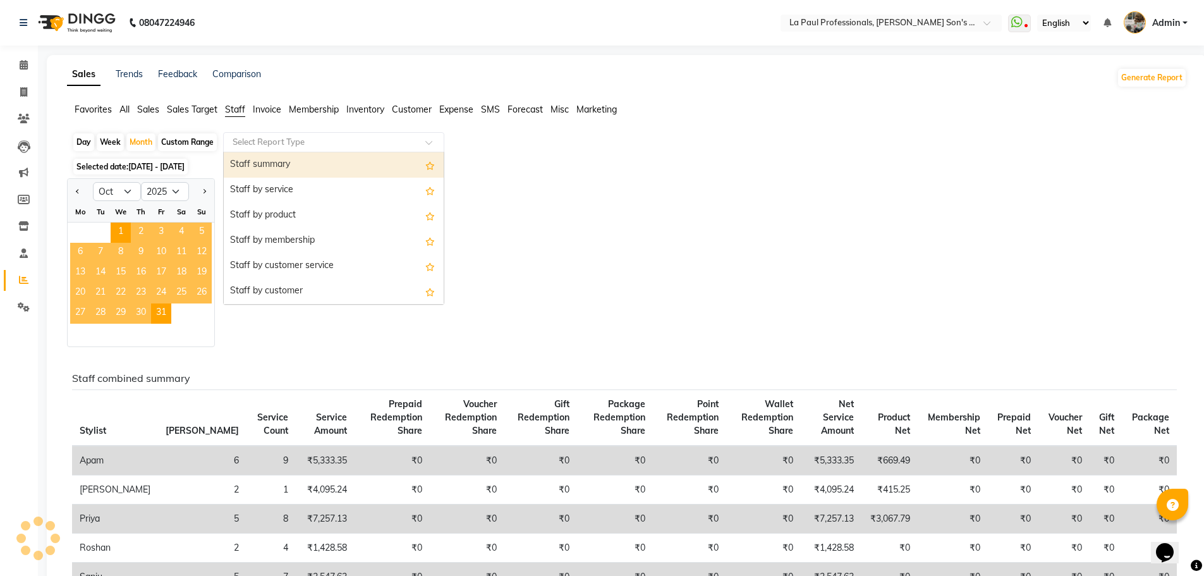
click at [305, 146] on input "text" at bounding box center [321, 142] width 182 height 13
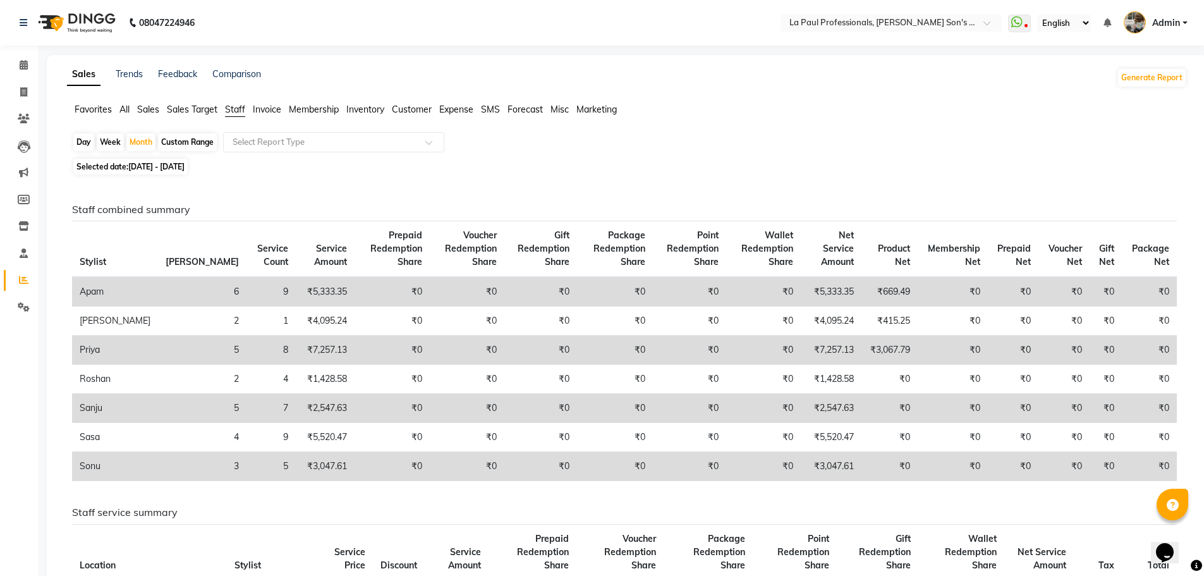
click at [327, 32] on nav "08047224946 Select Location × La Paul Professionals, [PERSON_NAME] Son's Reside…" at bounding box center [602, 23] width 1204 height 46
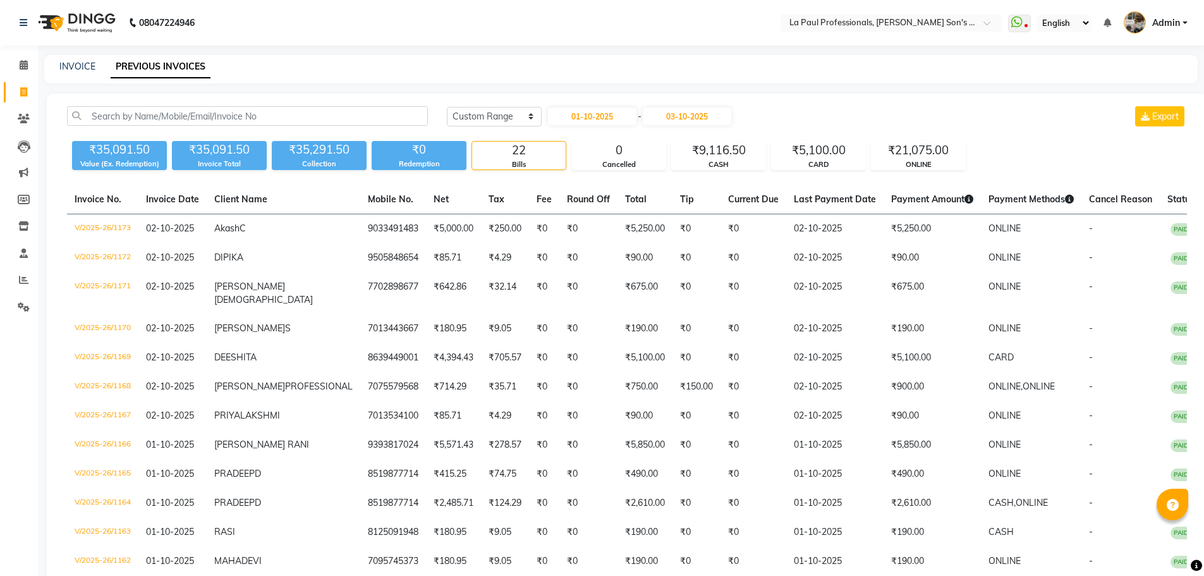
select select "range"
click at [22, 90] on icon at bounding box center [23, 91] width 7 height 9
select select "service"
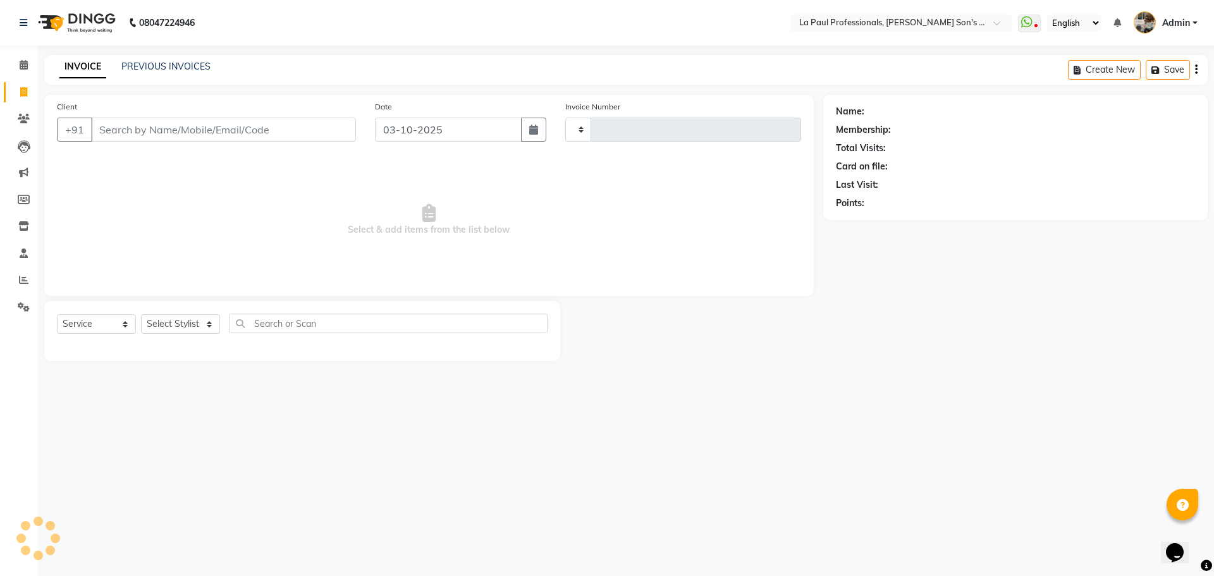
type input "1175"
select select "6271"
click at [800, 482] on div "08047224946 Select Location × La Paul Professionals, Angel Urban Son's Residenc…" at bounding box center [607, 288] width 1214 height 576
